Goal: Task Accomplishment & Management: Manage account settings

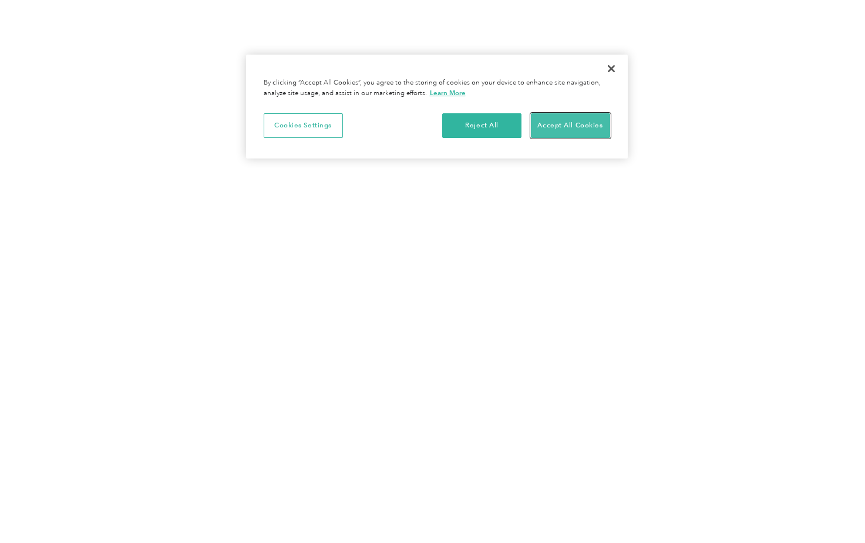
click at [564, 124] on button "Accept All Cookies" at bounding box center [570, 125] width 79 height 25
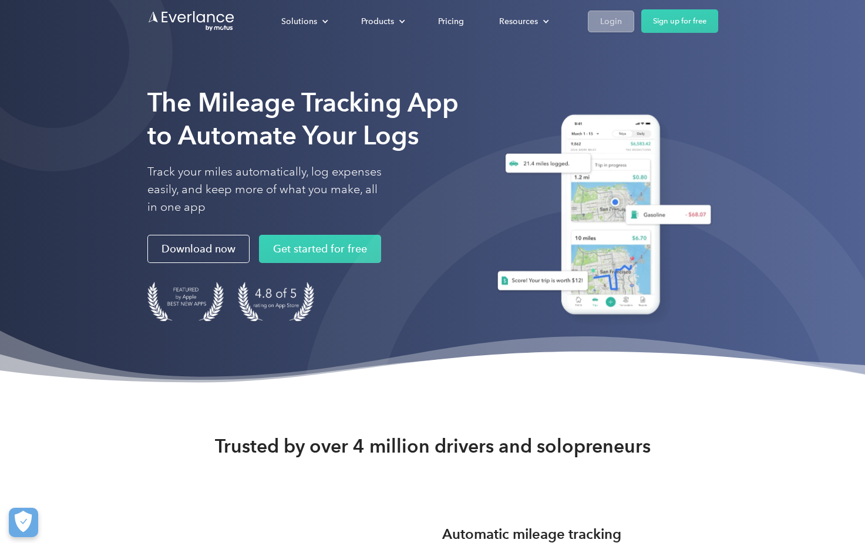
click at [613, 18] on div "Login" at bounding box center [611, 21] width 22 height 15
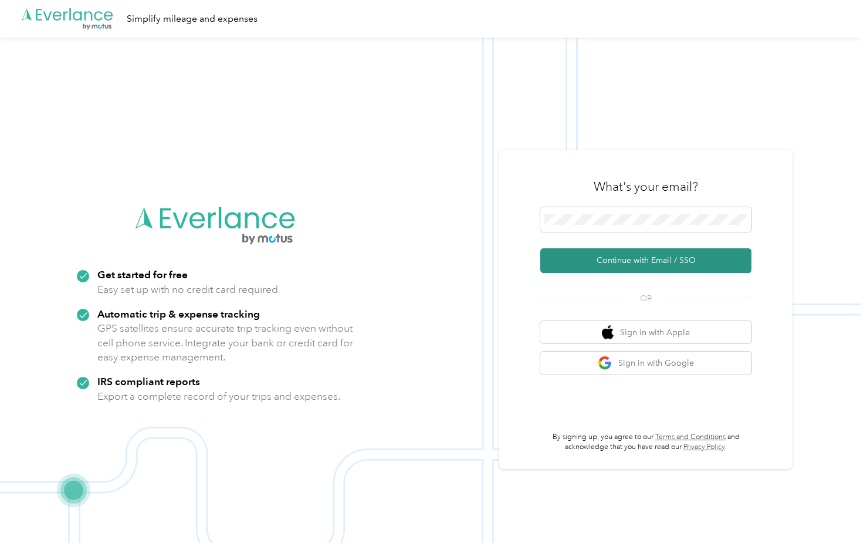
click at [632, 265] on button "Continue with Email / SSO" at bounding box center [646, 260] width 211 height 25
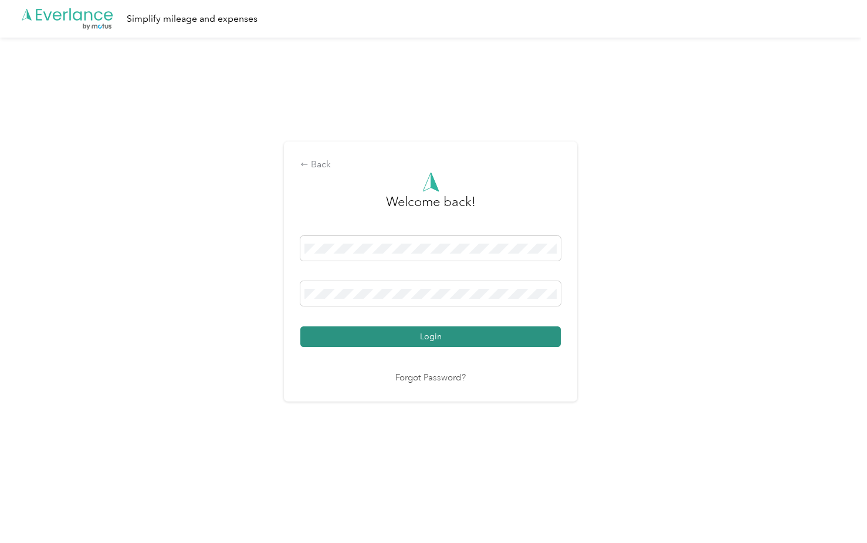
click at [431, 342] on button "Login" at bounding box center [431, 336] width 261 height 21
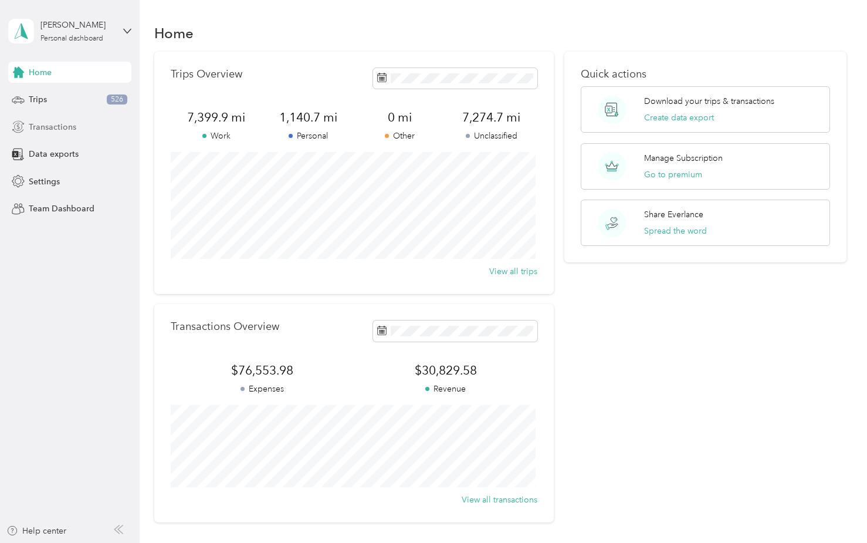
click at [42, 127] on span "Transactions" at bounding box center [53, 127] width 48 height 12
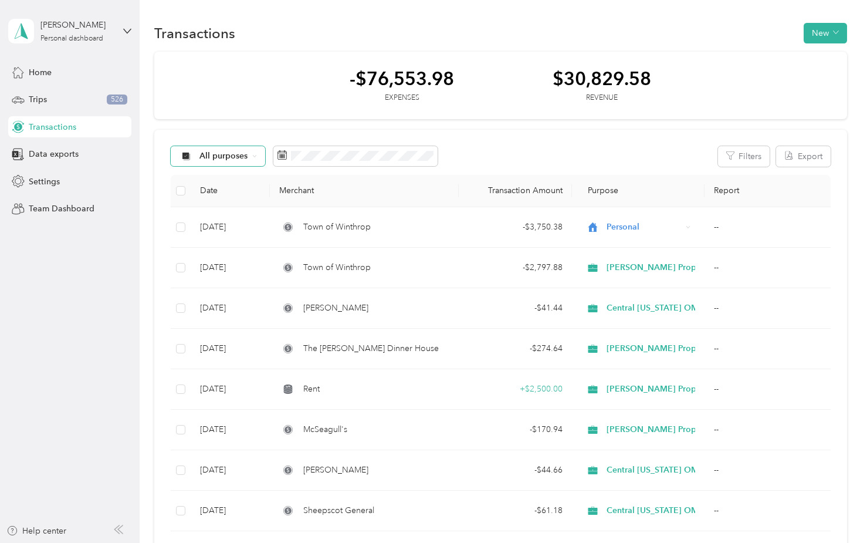
click at [236, 158] on span "All purposes" at bounding box center [224, 156] width 49 height 8
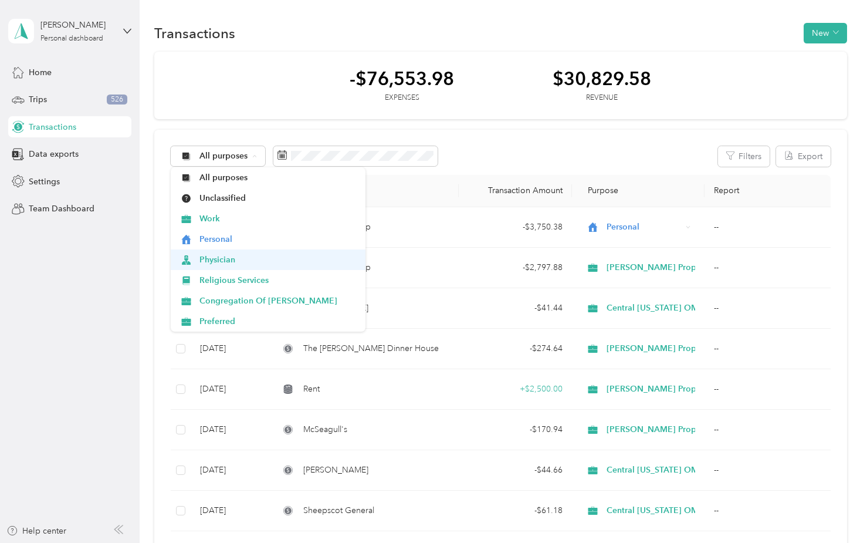
scroll to position [59, 0]
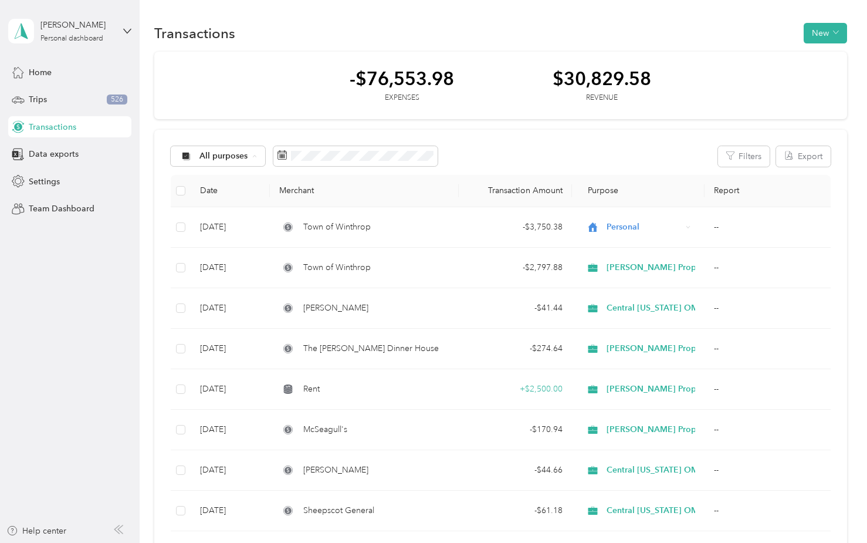
click at [241, 283] on span "Central Maine OMM" at bounding box center [279, 283] width 158 height 12
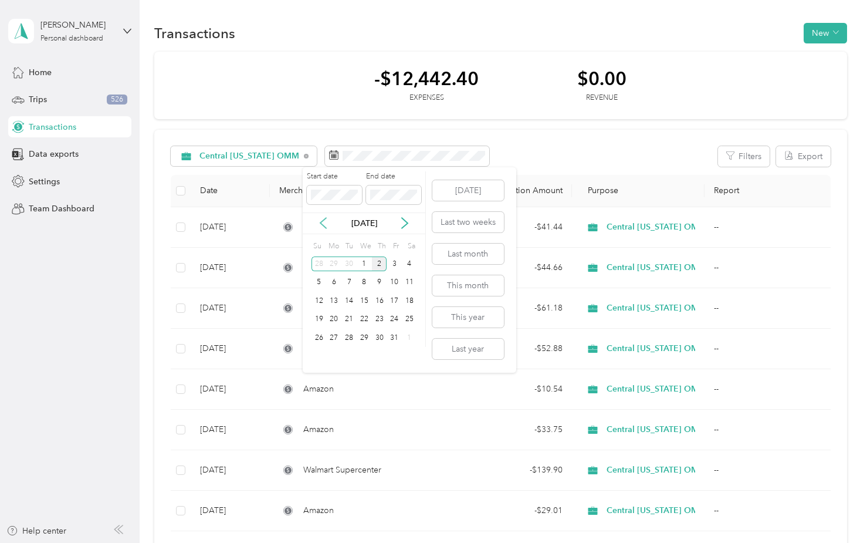
click at [325, 222] on icon at bounding box center [324, 223] width 12 height 12
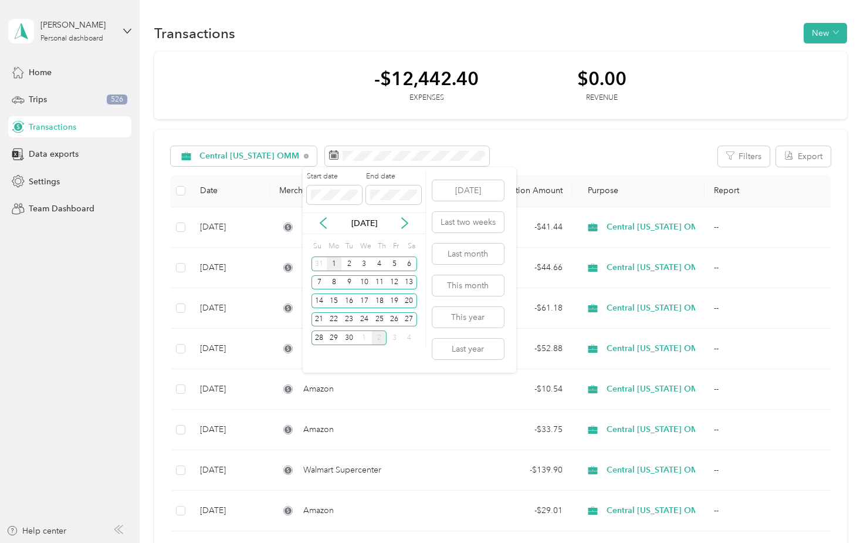
click at [332, 262] on div "1" at bounding box center [334, 263] width 15 height 15
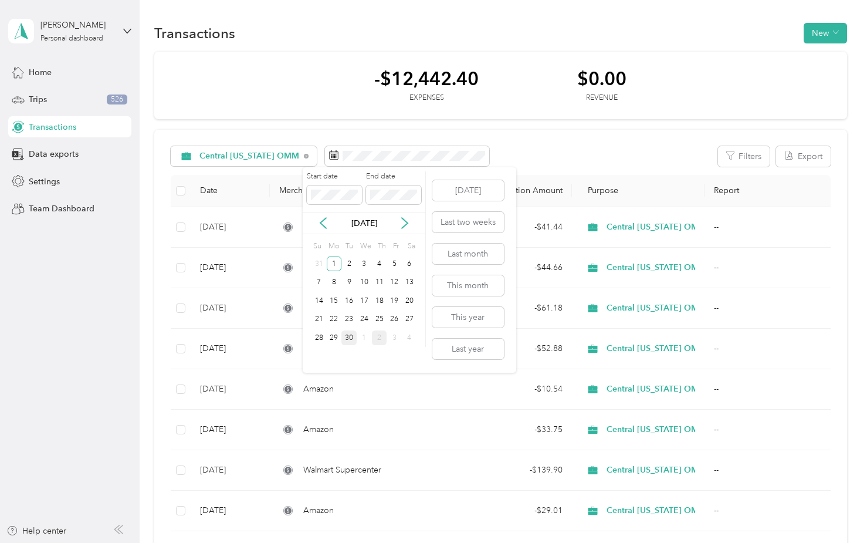
click at [352, 340] on div "30" at bounding box center [349, 337] width 15 height 15
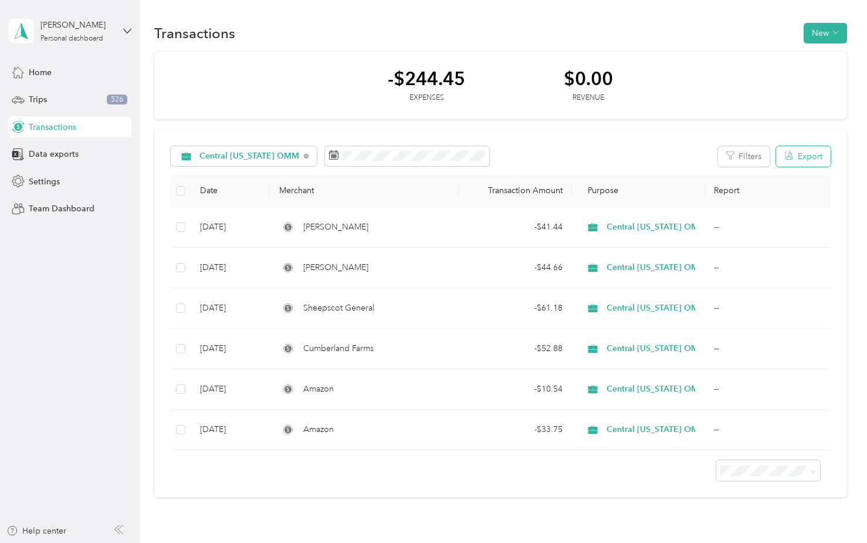
click at [802, 155] on button "Export" at bounding box center [804, 156] width 55 height 21
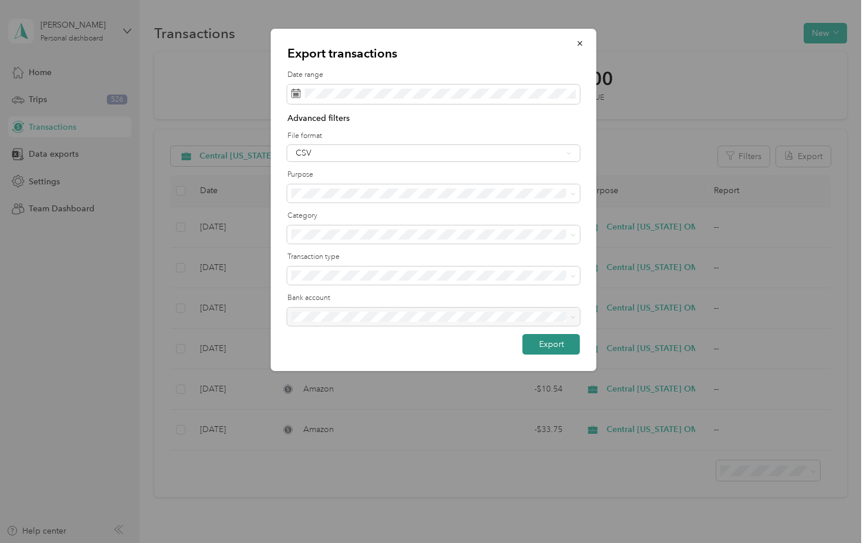
click at [549, 342] on button "Export" at bounding box center [552, 344] width 58 height 21
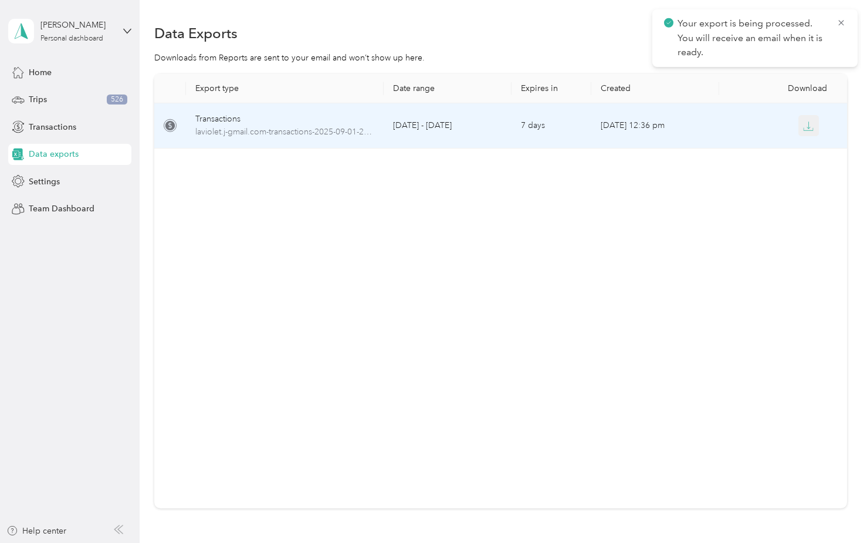
click at [808, 130] on icon "button" at bounding box center [808, 129] width 9 height 2
